Goal: Task Accomplishment & Management: Use online tool/utility

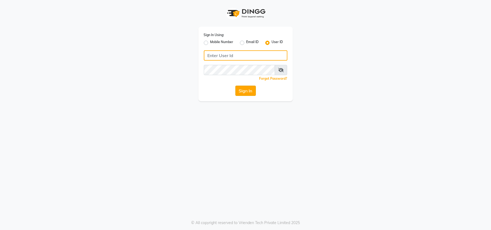
type input "theglam@123"
click at [249, 89] on button "Sign In" at bounding box center [245, 91] width 20 height 10
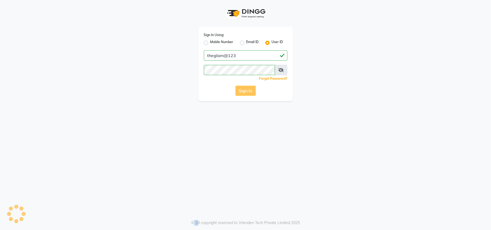
click at [249, 89] on div "Sign In" at bounding box center [246, 91] width 84 height 10
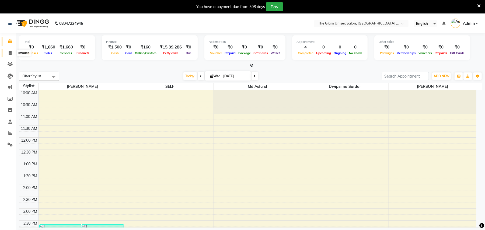
click at [9, 53] on icon at bounding box center [10, 53] width 3 height 4
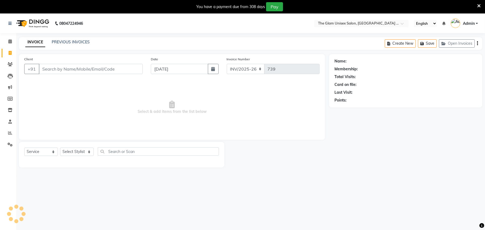
select select "G"
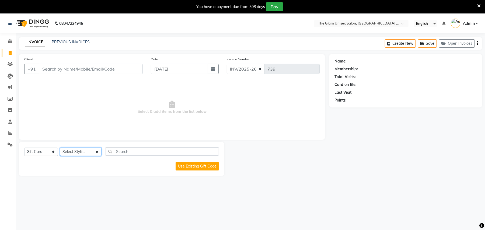
click at [86, 150] on select "Select Stylist [PERSON_NAME] Dwipsima [PERSON_NAME] Md Asfund SELF [PERSON_NAME…" at bounding box center [80, 152] width 41 height 8
select select "60525"
click at [60, 148] on select "Select Stylist [PERSON_NAME] Dwipsima [PERSON_NAME] Md Asfund SELF [PERSON_NAME…" at bounding box center [80, 152] width 41 height 8
click at [54, 152] on select "Select Service Product Membership Package Voucher Prepaid Gift Card" at bounding box center [41, 152] width 34 height 8
select select "service"
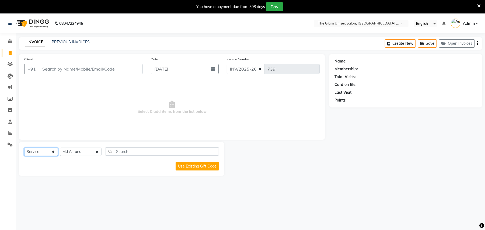
click at [24, 148] on select "Select Service Product Membership Package Voucher Prepaid Gift Card" at bounding box center [41, 152] width 34 height 8
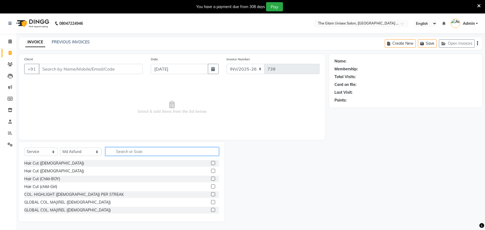
click at [116, 152] on input "text" at bounding box center [162, 151] width 113 height 8
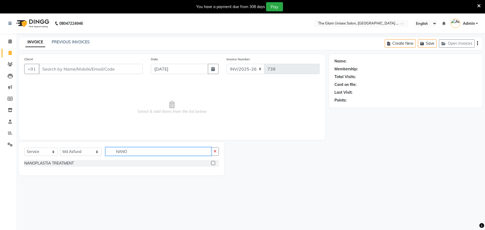
type input "NANO"
click at [213, 164] on label at bounding box center [213, 163] width 4 height 4
click at [213, 164] on input "checkbox" at bounding box center [213, 164] width 4 height 4
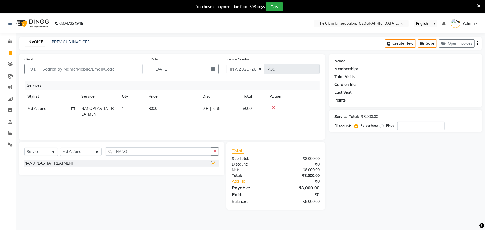
checkbox input "false"
click at [177, 104] on td "8000" at bounding box center [172, 112] width 54 height 18
select select "60525"
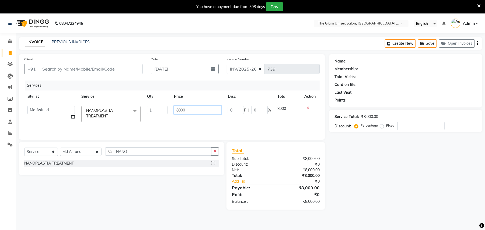
click at [192, 108] on input "8000" at bounding box center [197, 110] width 47 height 8
type input "8"
type input "3999"
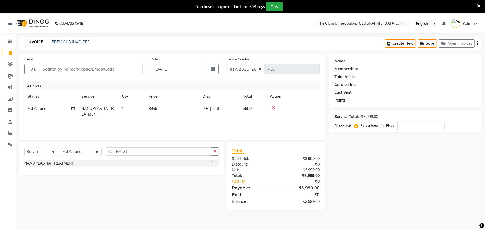
click at [378, 151] on div "Name: Membership: Total Visits: Card on file: Last Visit: Points: Service Total…" at bounding box center [407, 132] width 157 height 156
click at [131, 151] on input "NANO" at bounding box center [159, 151] width 106 height 8
click at [56, 151] on select "Select Service Product Membership Package Voucher Prepaid Gift Card" at bounding box center [41, 152] width 34 height 8
select select "product"
click at [24, 148] on select "Select Service Product Membership Package Voucher Prepaid Gift Card" at bounding box center [41, 152] width 34 height 8
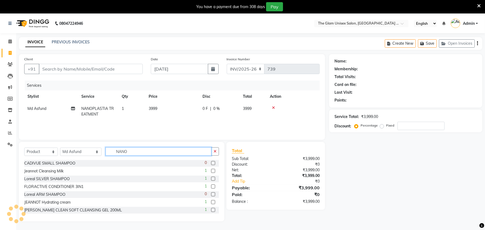
click at [161, 154] on input "NANO" at bounding box center [159, 151] width 106 height 8
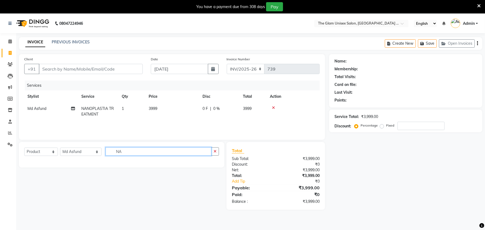
type input "N"
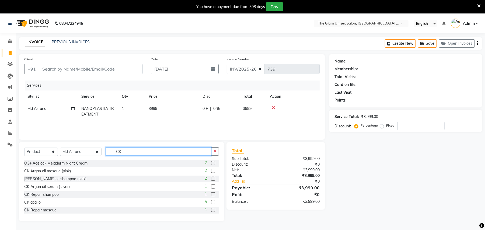
type input "CK"
click at [211, 171] on label at bounding box center [213, 171] width 4 height 4
click at [211, 171] on input "checkbox" at bounding box center [213, 171] width 4 height 4
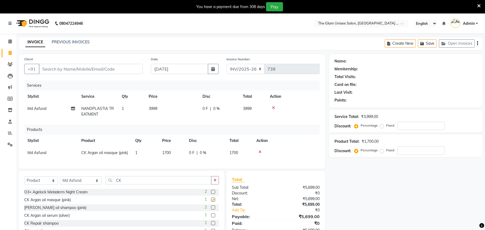
checkbox input "false"
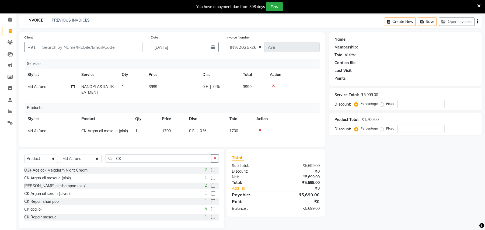
scroll to position [34, 0]
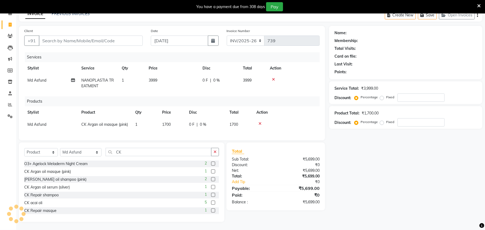
click at [211, 179] on label at bounding box center [213, 179] width 4 height 4
click at [211, 179] on input "checkbox" at bounding box center [213, 180] width 4 height 4
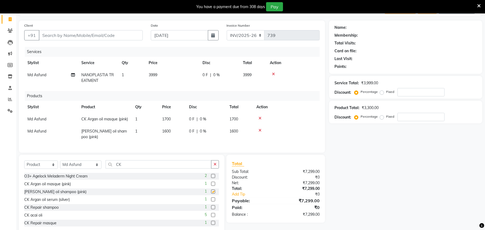
checkbox input "false"
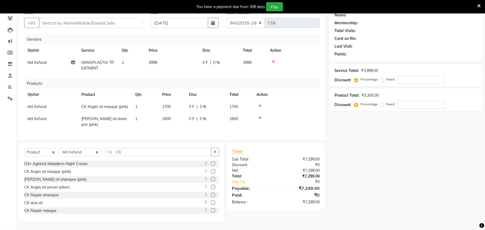
scroll to position [51, 0]
click at [211, 202] on label at bounding box center [213, 203] width 4 height 4
click at [211, 202] on input "checkbox" at bounding box center [213, 203] width 4 height 4
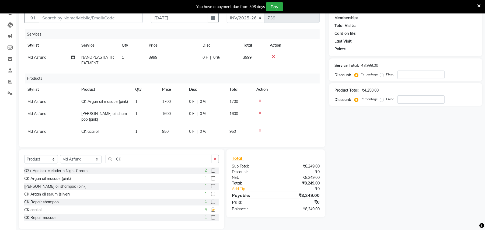
checkbox input "false"
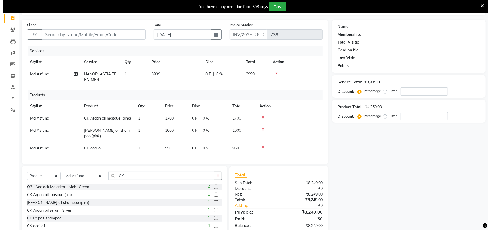
scroll to position [0, 0]
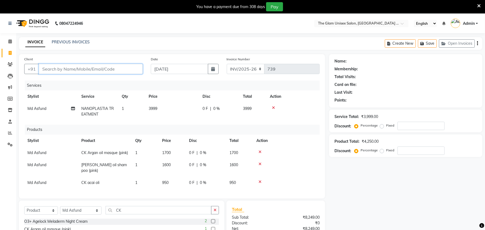
click at [122, 68] on input "Client" at bounding box center [91, 69] width 104 height 10
type input "7"
type input "0"
type input "7076441520"
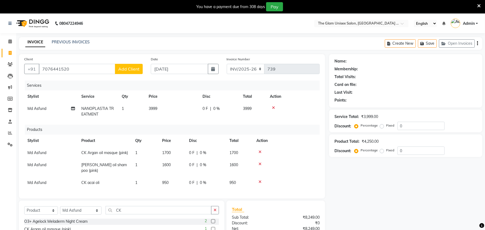
click at [122, 67] on span "Add Client" at bounding box center [128, 68] width 21 height 5
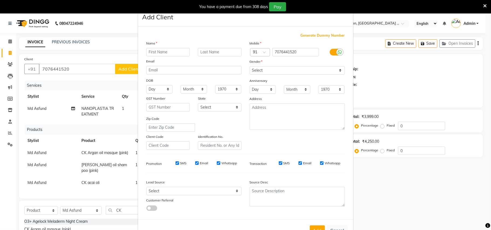
type input "a"
type input "Ananna"
click at [220, 49] on input "text" at bounding box center [220, 52] width 44 height 8
type input "Das"
click at [339, 69] on select "Select [DEMOGRAPHIC_DATA] [DEMOGRAPHIC_DATA] Other Prefer Not To Say" at bounding box center [296, 70] width 95 height 8
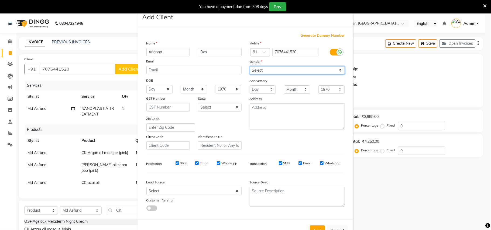
select select "[DEMOGRAPHIC_DATA]"
click at [249, 66] on select "Select [DEMOGRAPHIC_DATA] [DEMOGRAPHIC_DATA] Other Prefer Not To Say" at bounding box center [296, 70] width 95 height 8
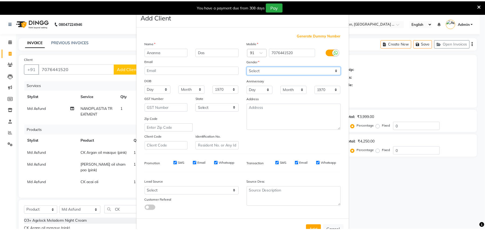
scroll to position [17, 0]
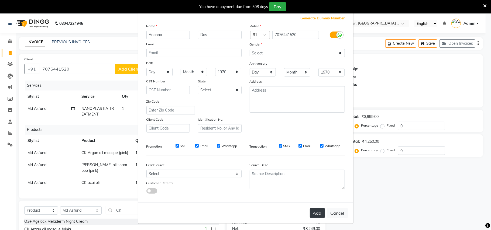
click at [314, 213] on button "Add" at bounding box center [317, 213] width 15 height 10
select select
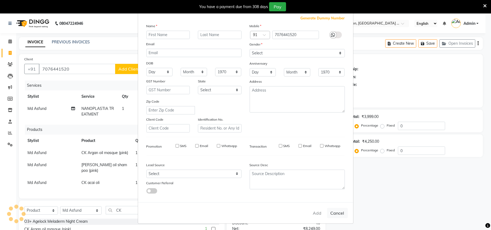
select select
checkbox input "false"
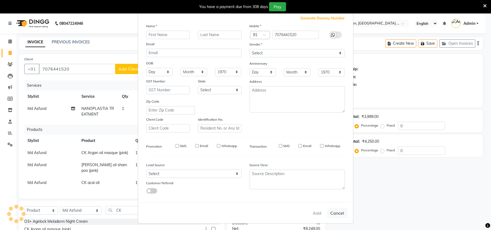
checkbox input "false"
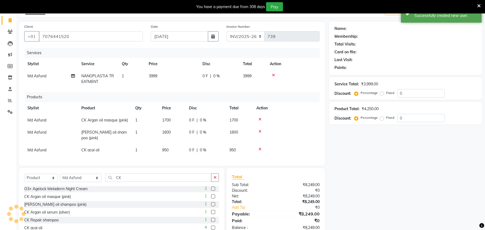
scroll to position [64, 0]
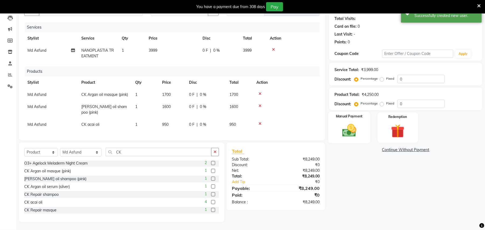
click at [355, 133] on img at bounding box center [349, 130] width 23 height 16
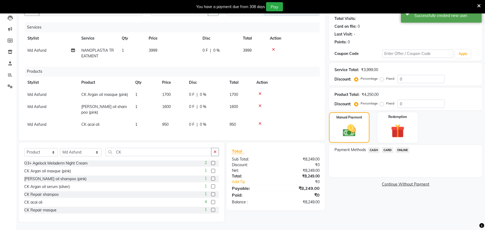
click at [405, 147] on span "ONLINE" at bounding box center [403, 150] width 14 height 6
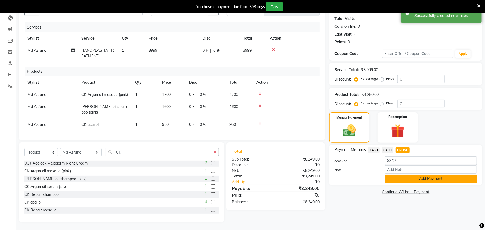
click at [416, 175] on button "Add Payment" at bounding box center [431, 179] width 92 height 8
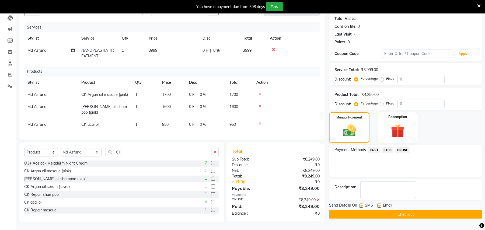
click at [416, 210] on button "Checkout" at bounding box center [405, 214] width 153 height 8
